Goal: Task Accomplishment & Management: Use online tool/utility

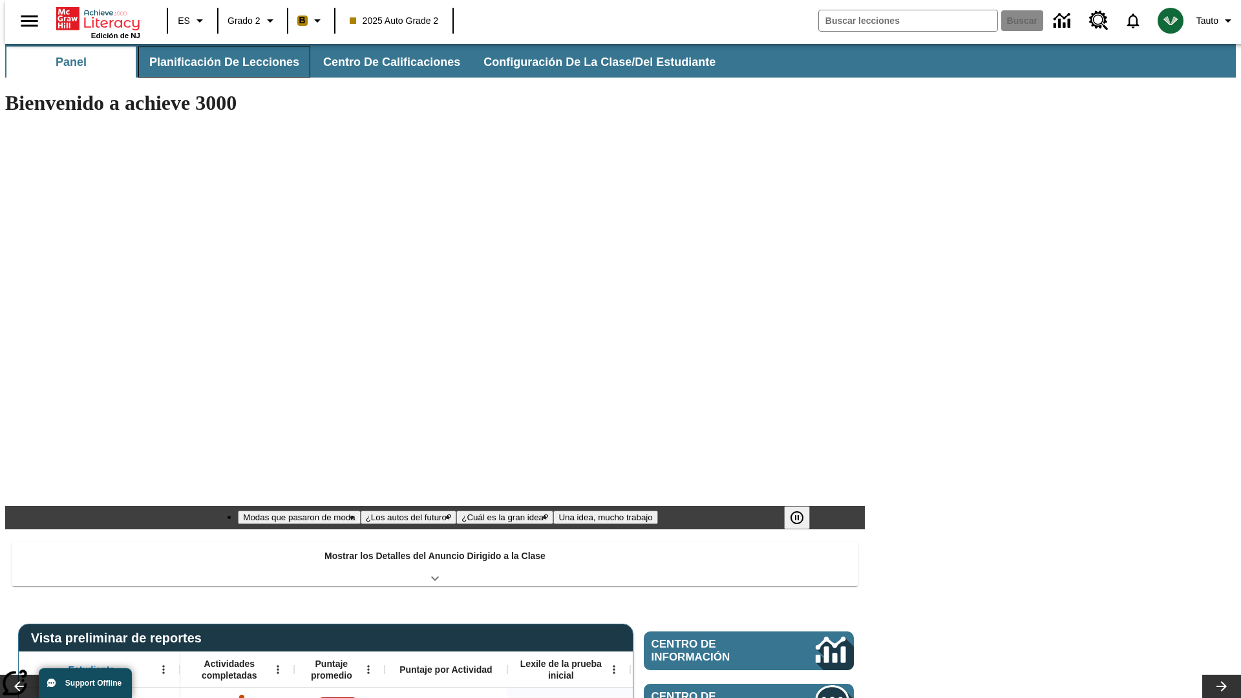
click at [217, 62] on span "Planificación de lecciones" at bounding box center [224, 62] width 150 height 15
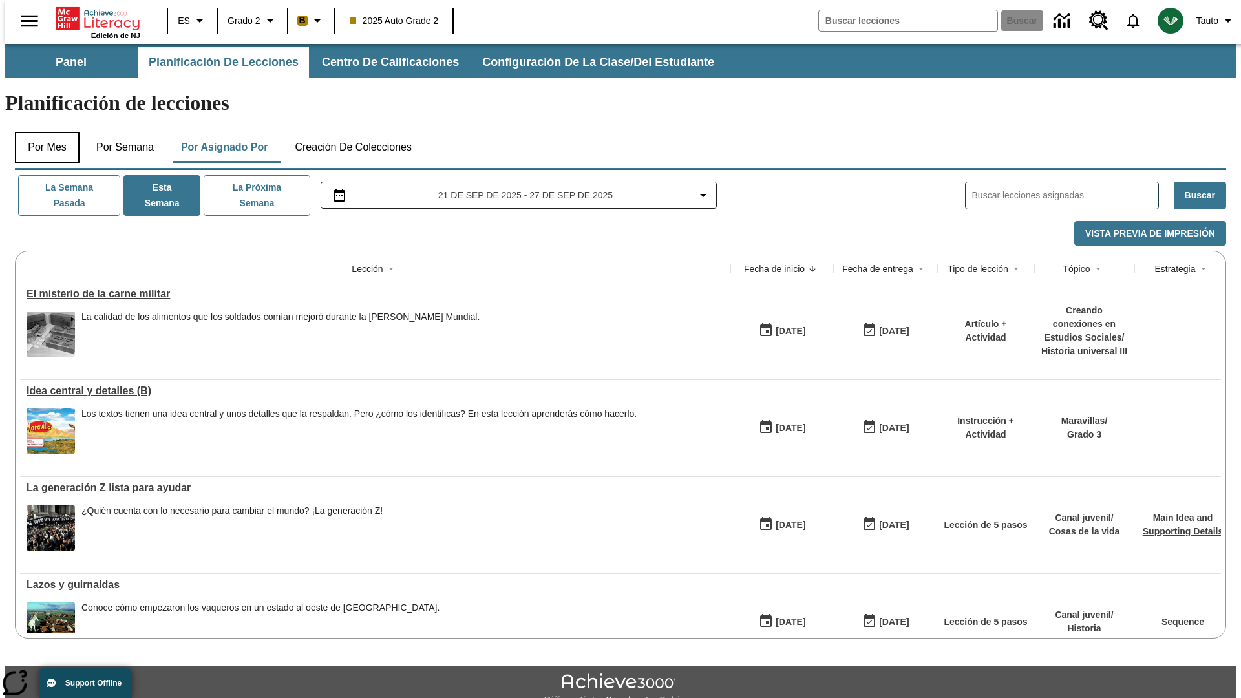
click at [42, 132] on button "Por mes" at bounding box center [47, 147] width 65 height 31
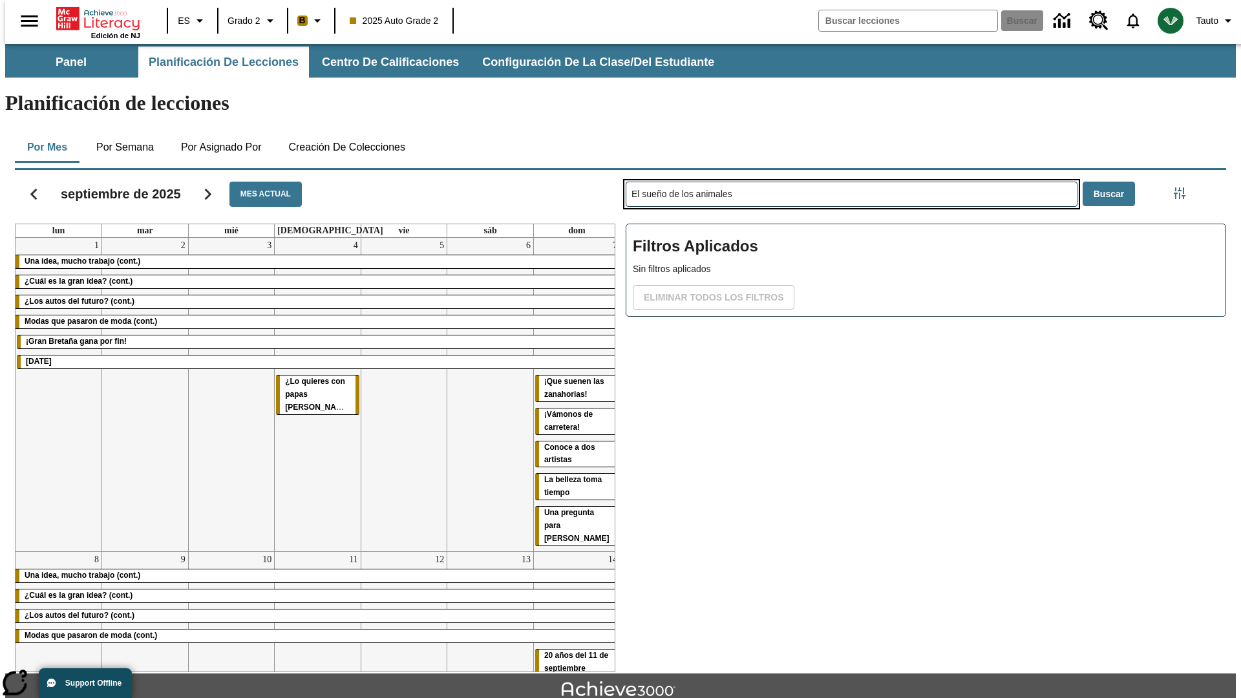
type input "El sueño de los animales"
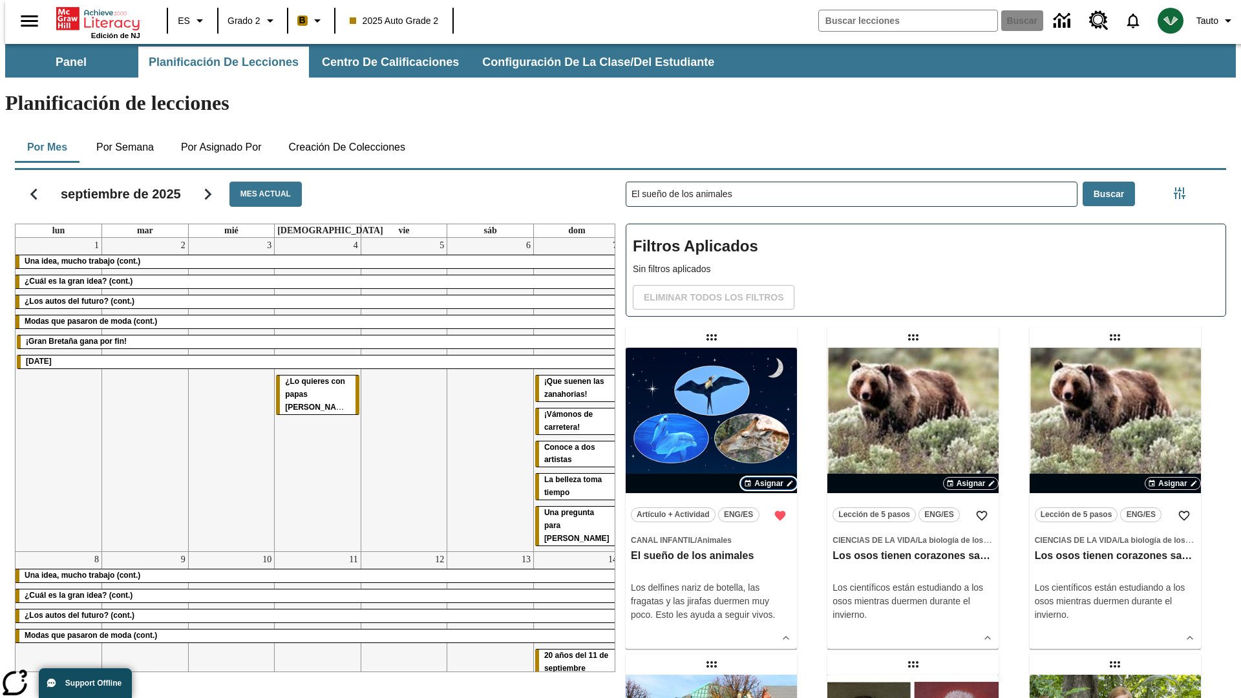
click at [768, 478] on span "Asignar" at bounding box center [768, 484] width 29 height 12
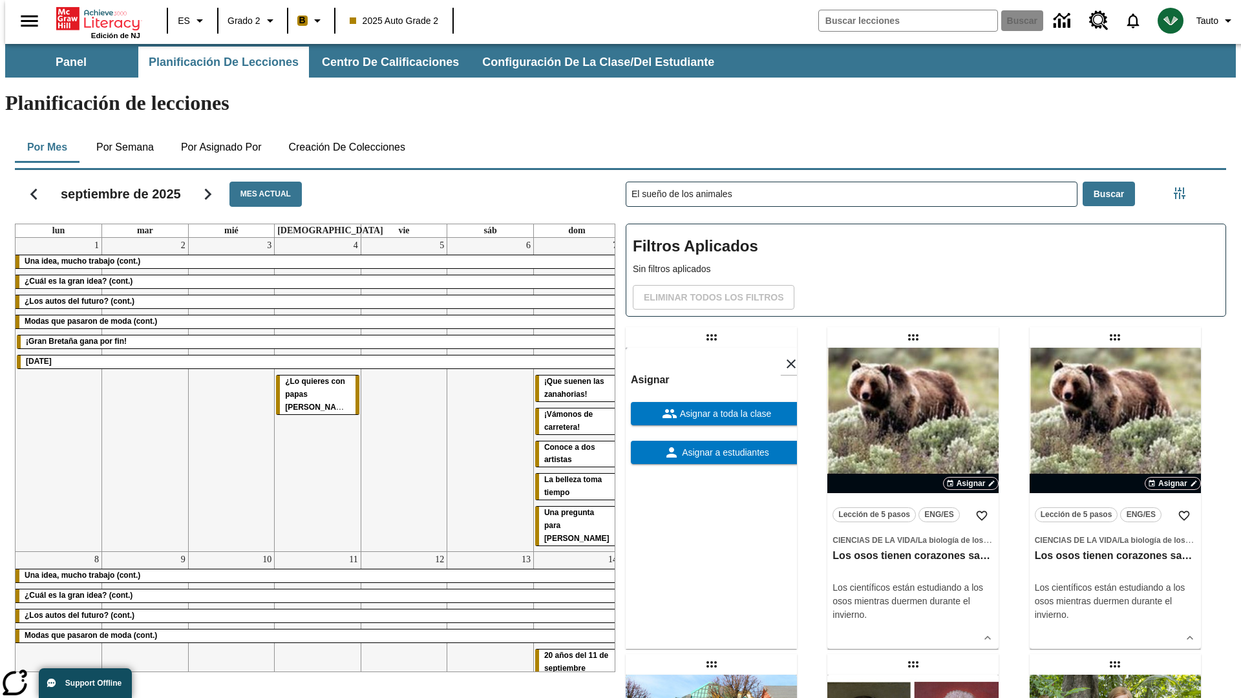
scroll to position [351, 0]
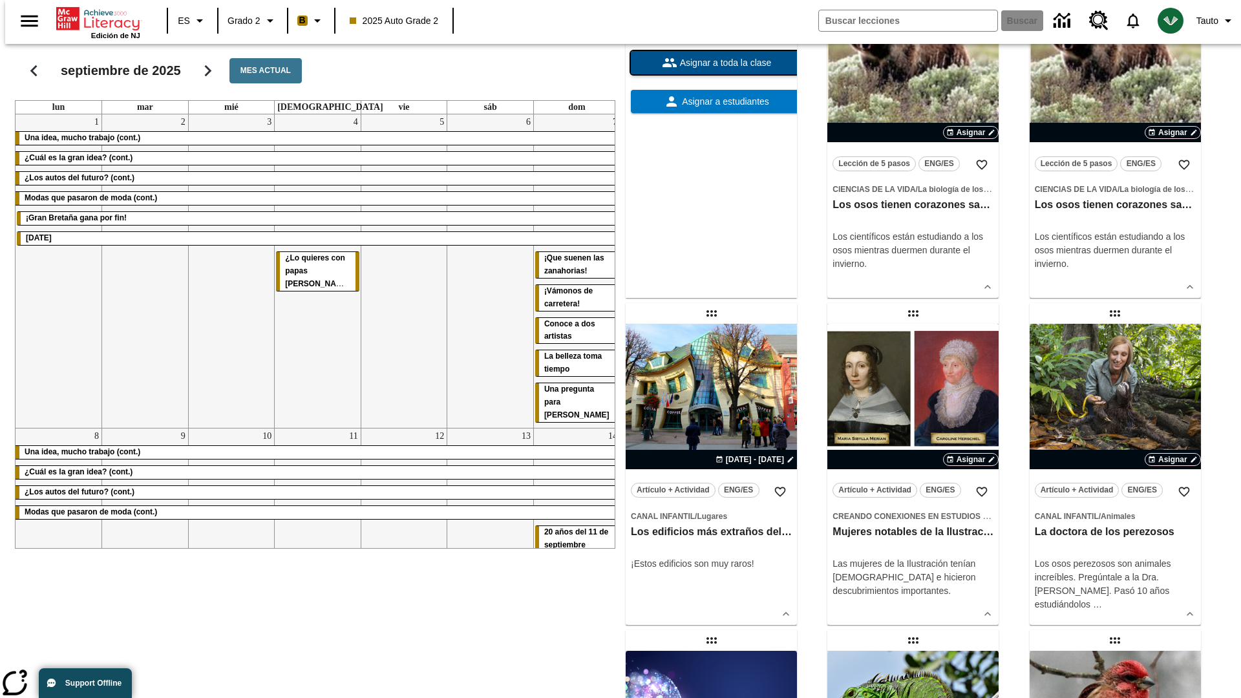
click at [711, 70] on span "Asignar a toda la clase" at bounding box center [724, 63] width 94 height 14
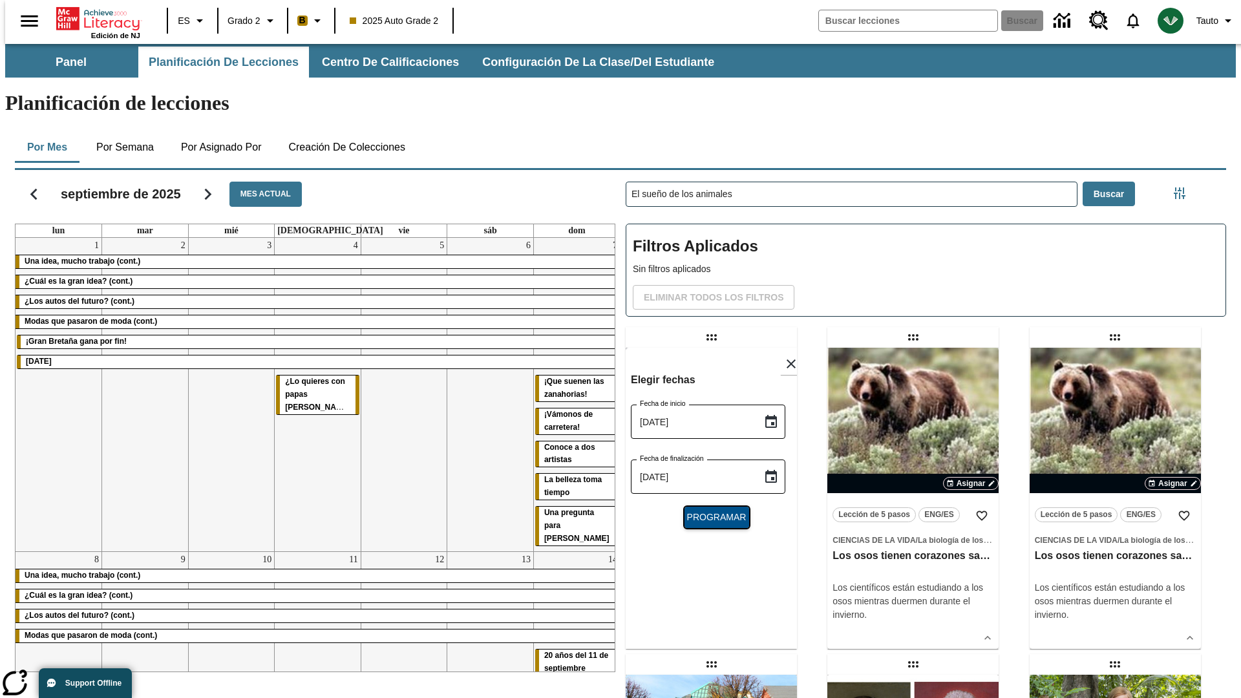
click at [711, 511] on span "Programar" at bounding box center [716, 518] width 59 height 14
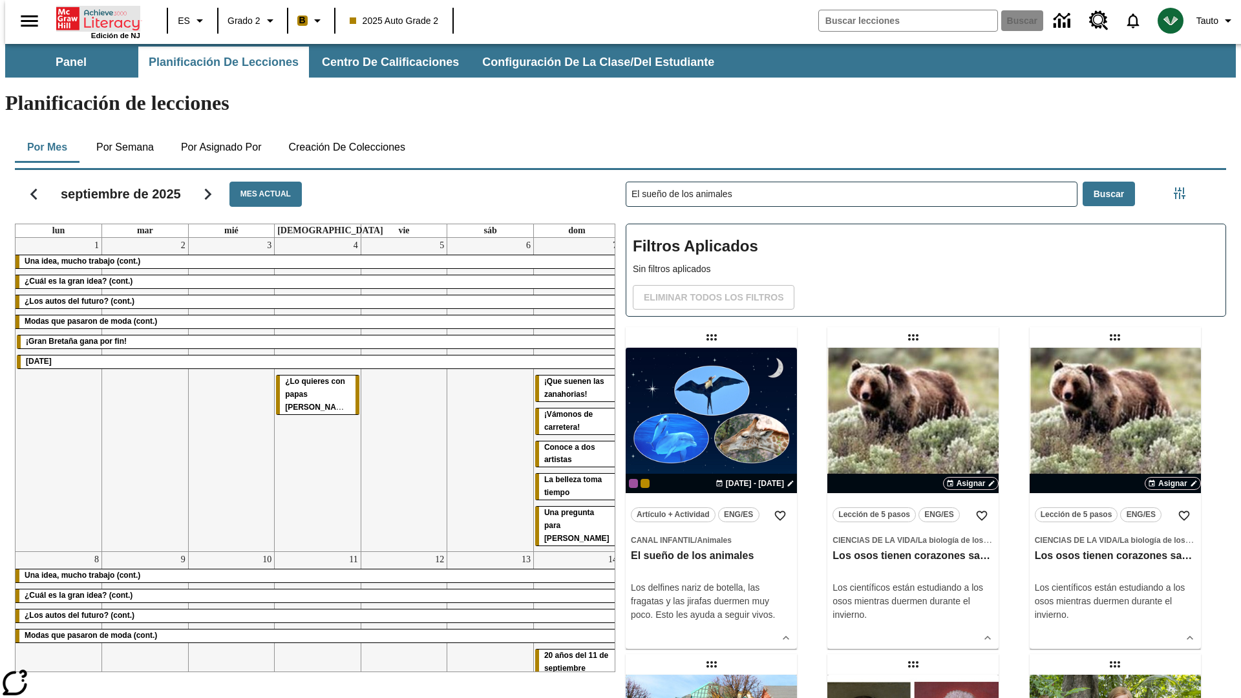
click at [93, 17] on icon "Portada" at bounding box center [99, 19] width 86 height 26
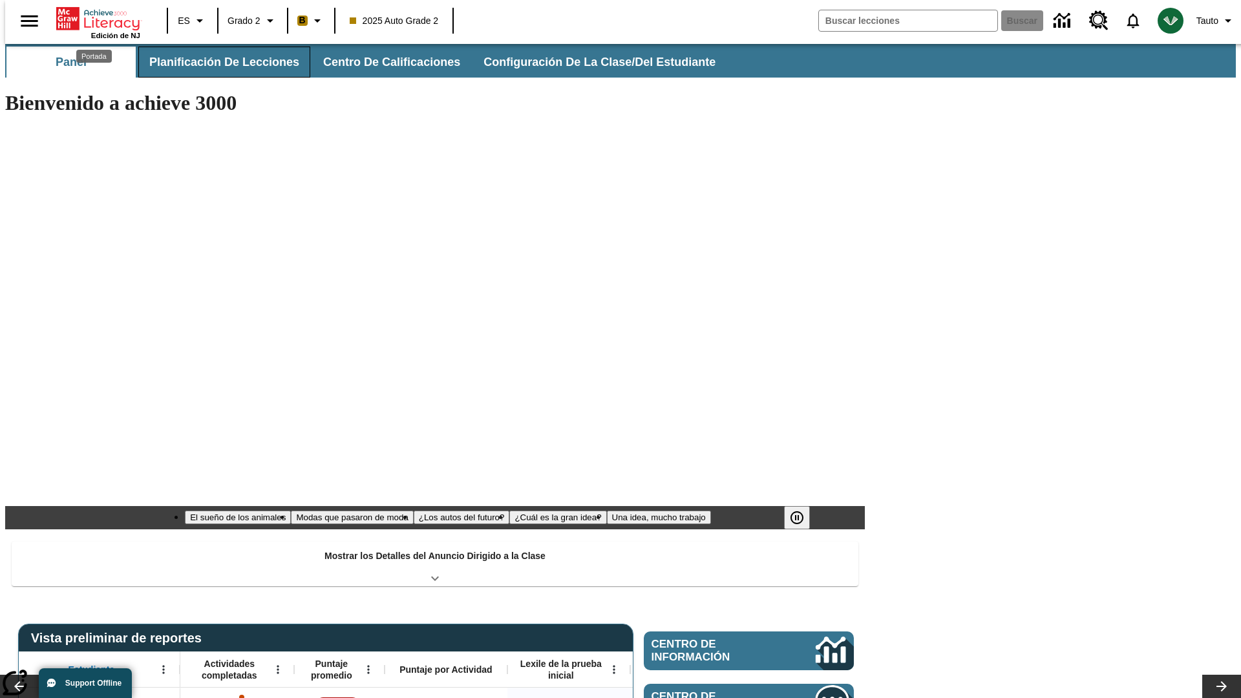
click at [217, 62] on span "Planificación de lecciones" at bounding box center [224, 62] width 150 height 15
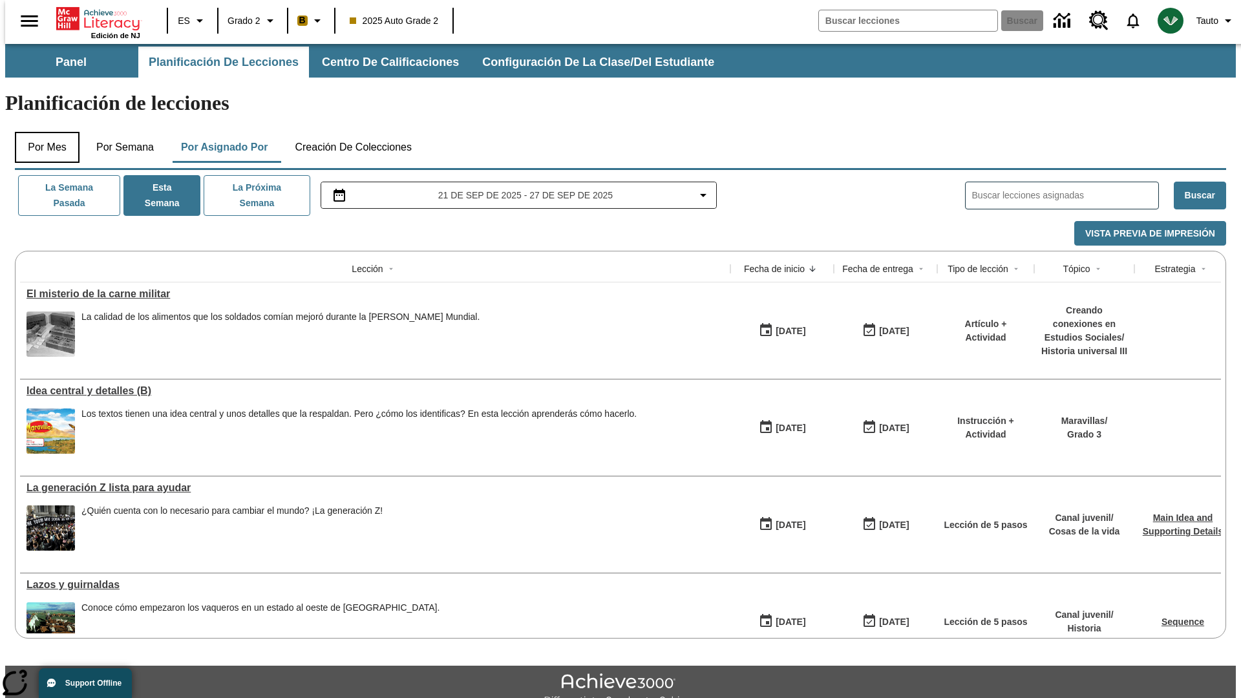
click at [42, 132] on button "Por mes" at bounding box center [47, 147] width 65 height 31
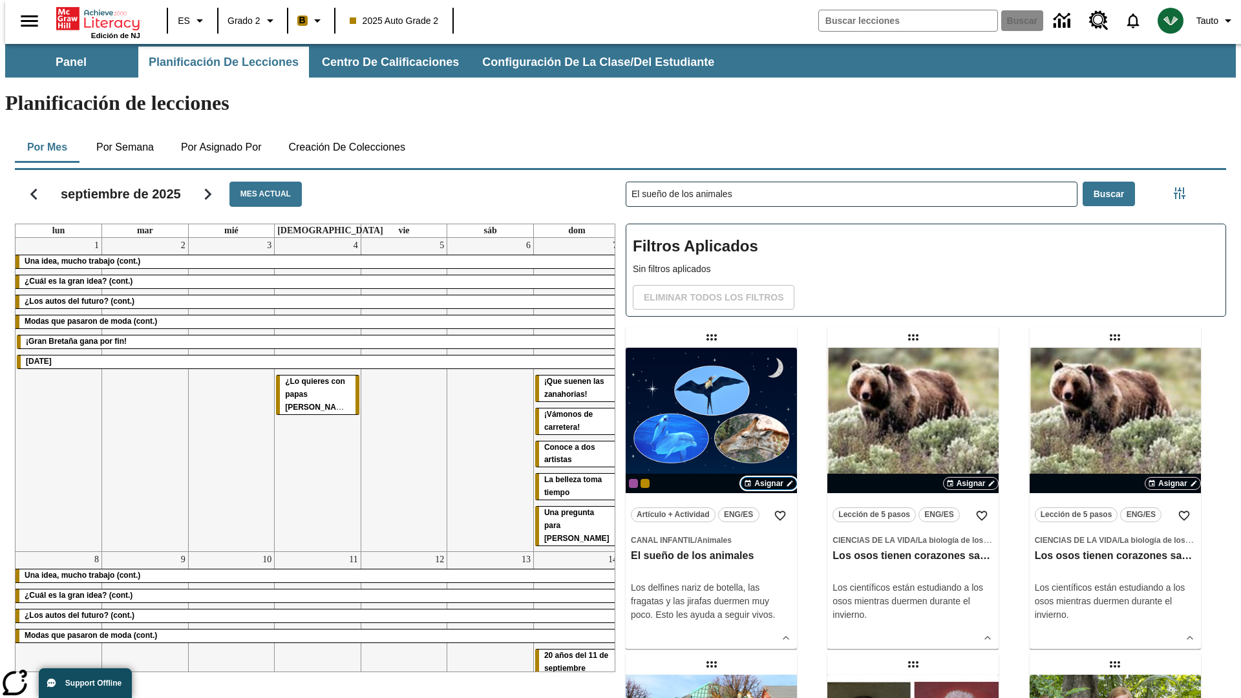
click at [768, 478] on span "Asignar" at bounding box center [768, 484] width 29 height 12
